Goal: Download file/media

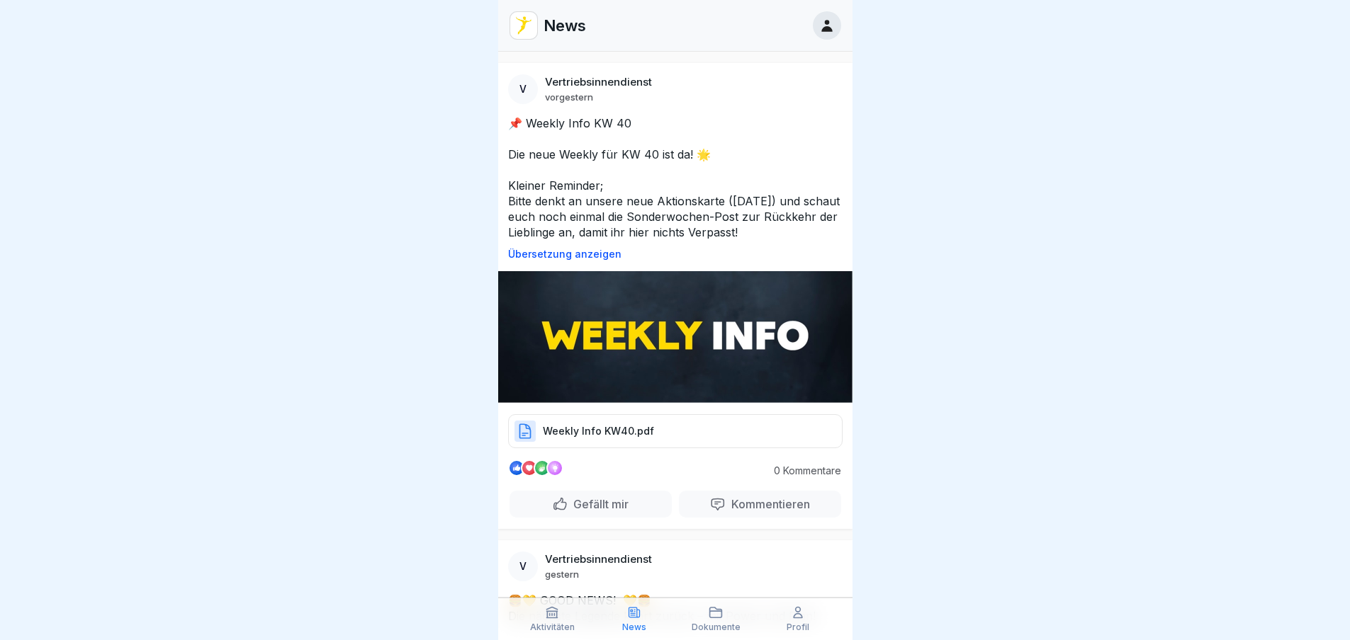
click at [638, 338] on img at bounding box center [675, 337] width 354 height 132
click at [587, 256] on p "Übersetzung anzeigen" at bounding box center [675, 254] width 334 height 11
click at [606, 320] on img at bounding box center [675, 337] width 354 height 132
click at [559, 257] on p "Original anzeigen" at bounding box center [675, 254] width 334 height 11
click at [621, 426] on p "Weekly Info KW40.pdf" at bounding box center [598, 431] width 111 height 14
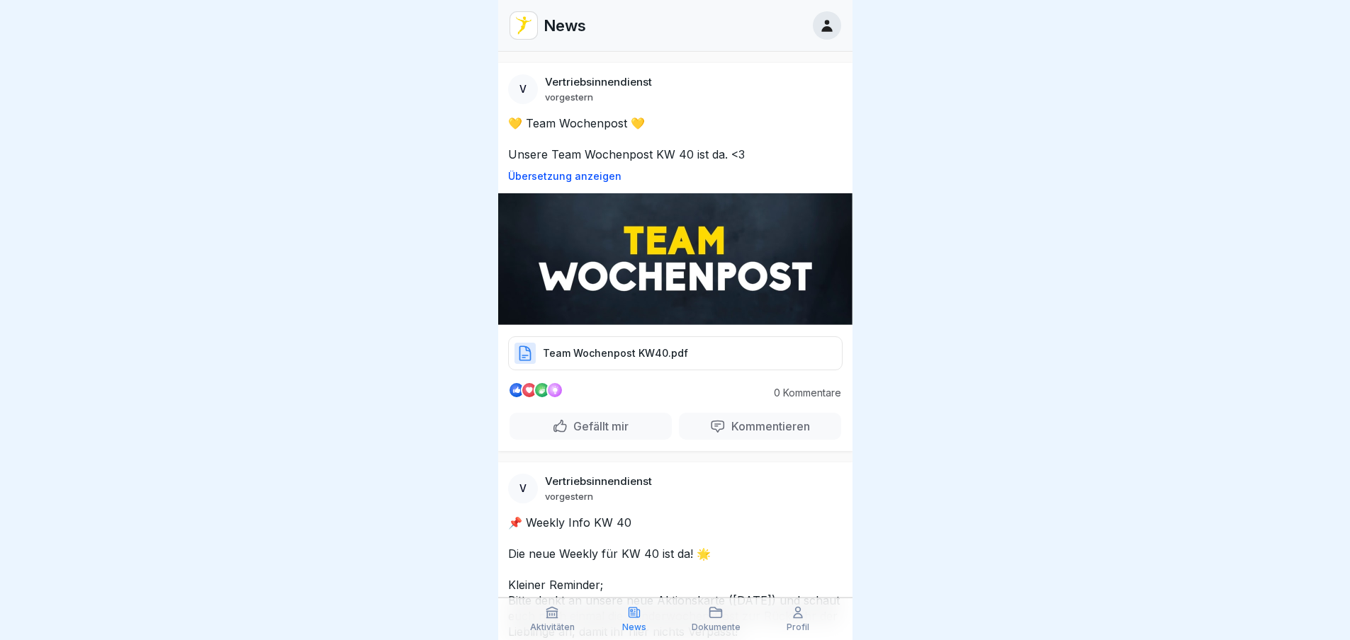
click at [644, 347] on p "Team Wochenpost KW40.pdf" at bounding box center [615, 353] width 145 height 14
